Goal: Find contact information: Find contact information

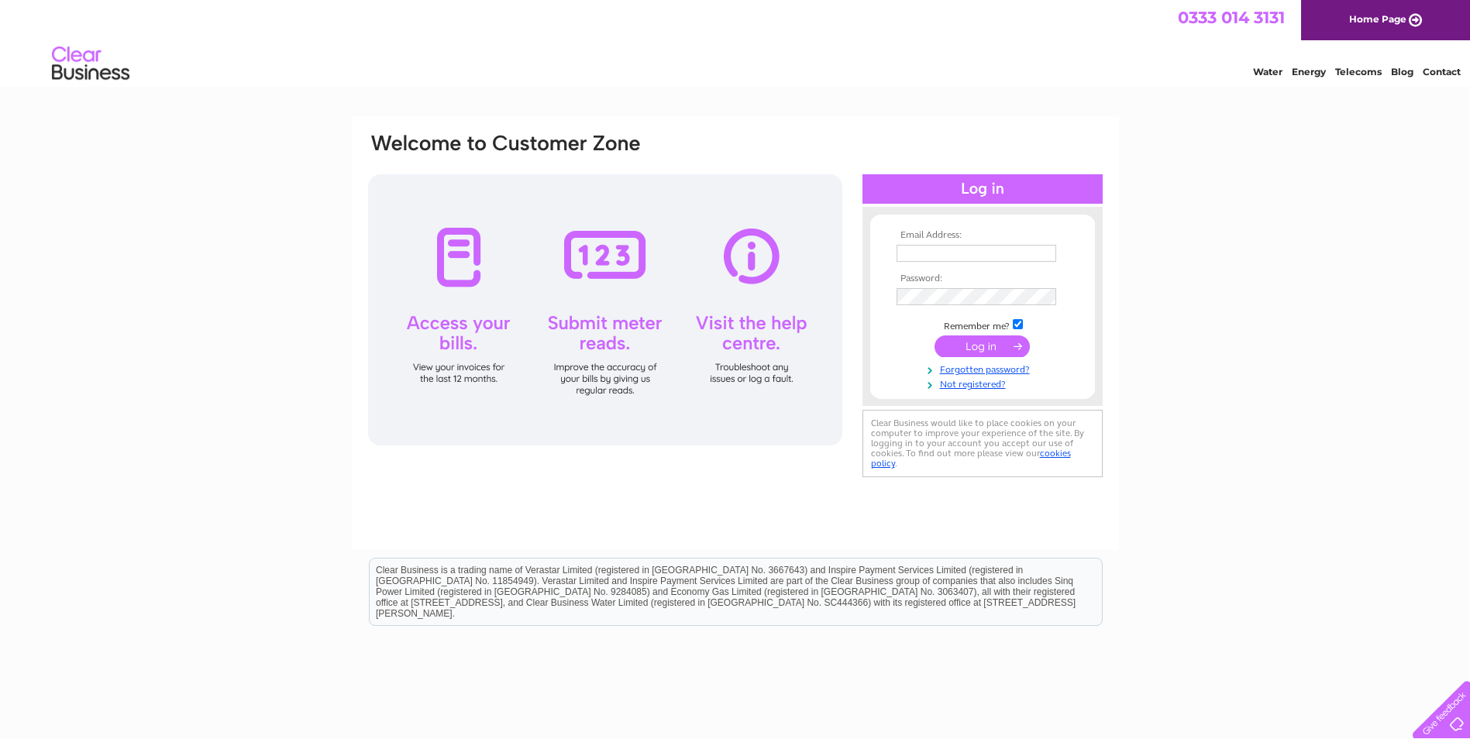
type input "[PERSON_NAME][EMAIL_ADDRESS][PERSON_NAME][DOMAIN_NAME]"
click at [966, 346] on input "submit" at bounding box center [981, 347] width 95 height 22
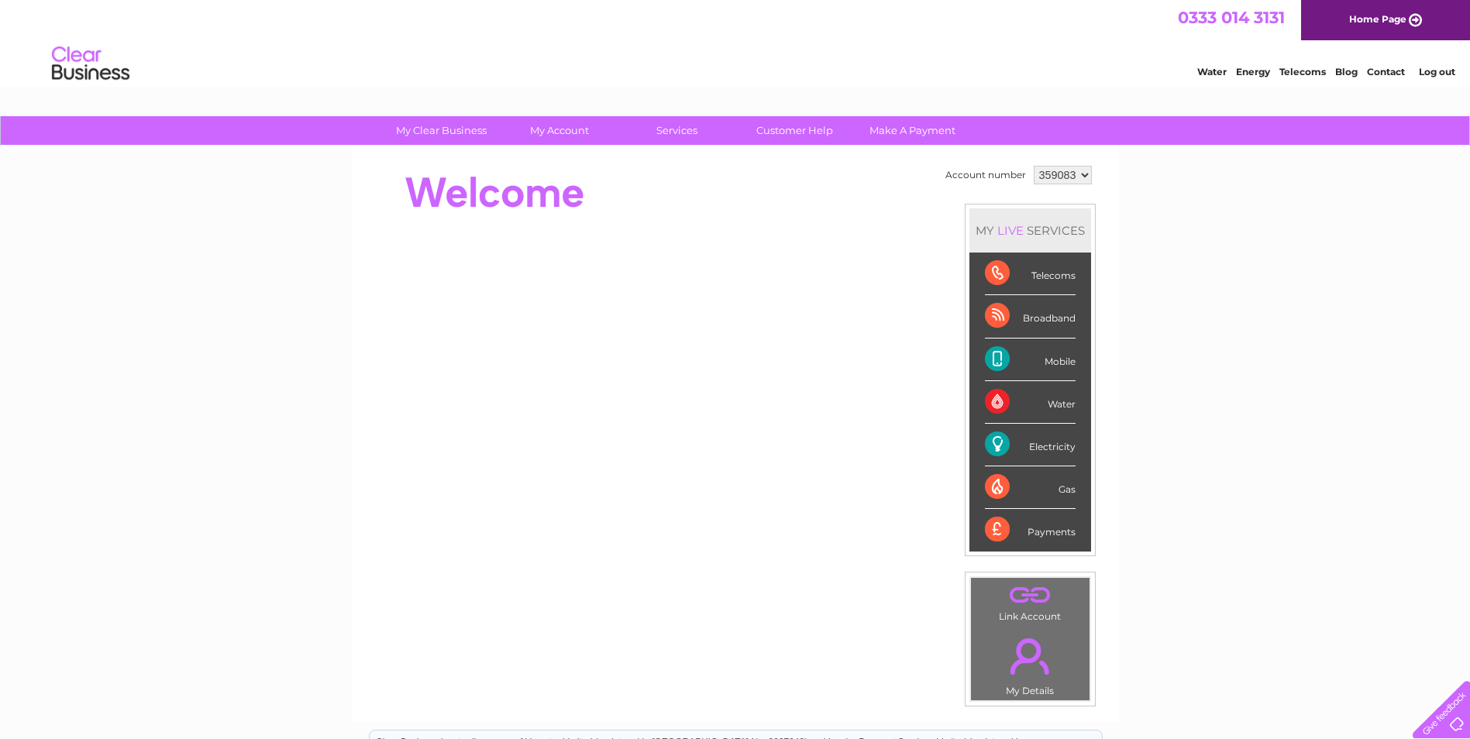
click at [1040, 274] on div "Telecoms" at bounding box center [1030, 274] width 91 height 43
click at [999, 274] on div "Telecoms" at bounding box center [1030, 274] width 91 height 43
click at [1055, 277] on div "Telecoms" at bounding box center [1030, 274] width 91 height 43
click at [1394, 67] on link "Contact" at bounding box center [1386, 72] width 38 height 12
click at [1036, 618] on td ". Link Account" at bounding box center [1030, 601] width 120 height 49
